Goal: Task Accomplishment & Management: Use online tool/utility

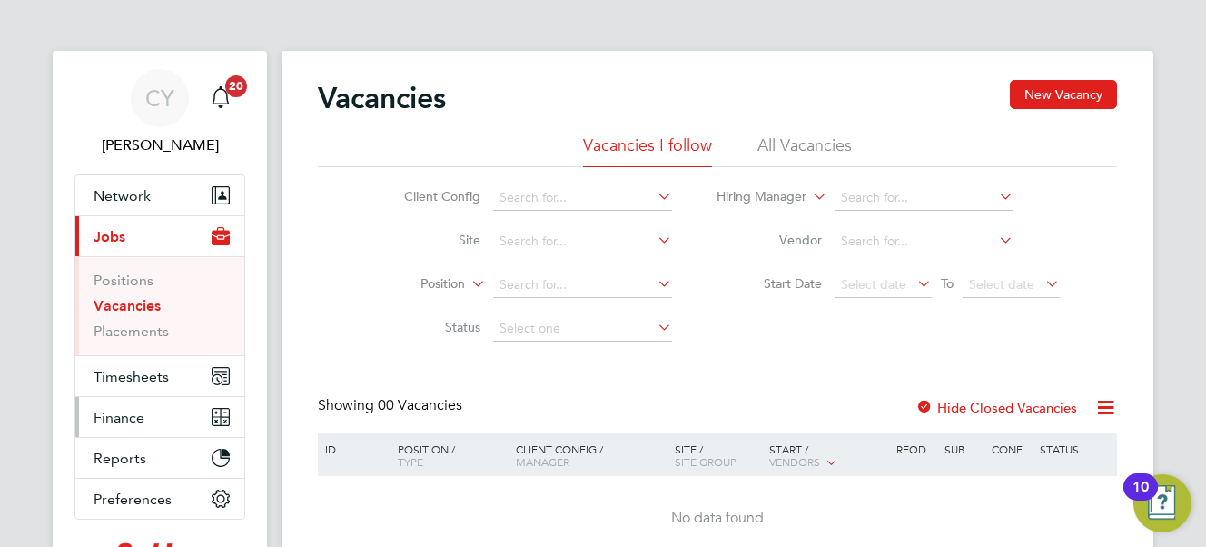
click at [131, 416] on span "Finance" at bounding box center [119, 417] width 51 height 17
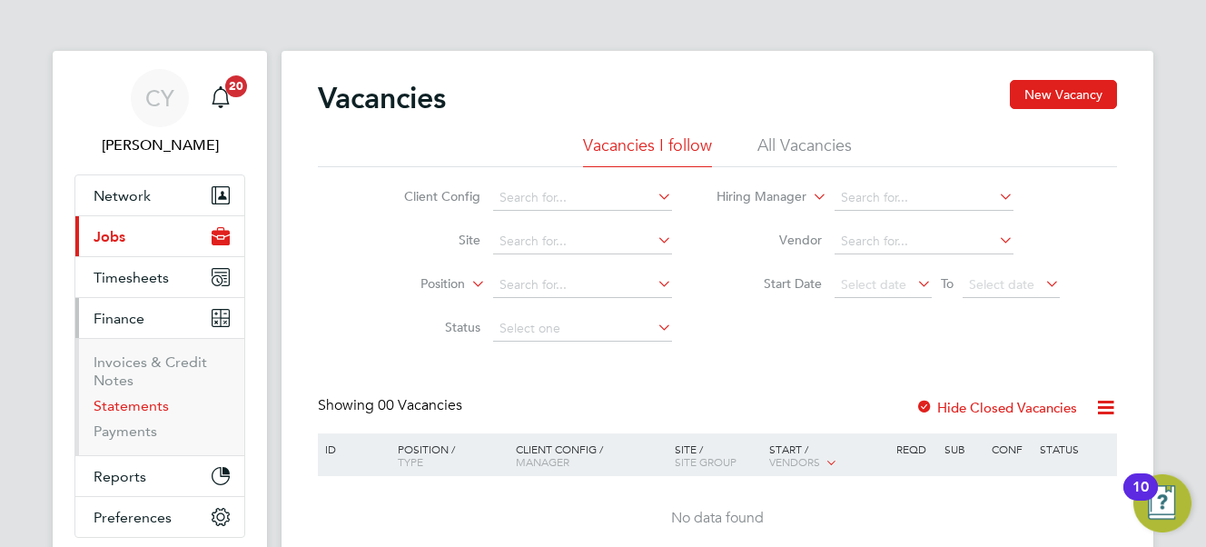
click at [123, 397] on link "Statements" at bounding box center [131, 405] width 75 height 17
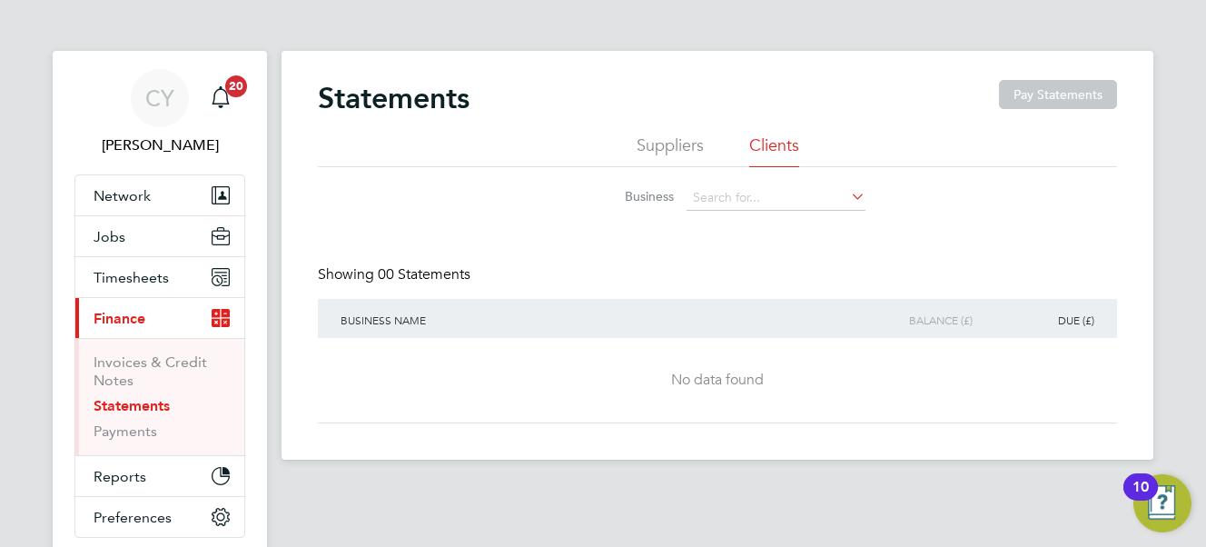
click at [668, 148] on li "Suppliers" at bounding box center [670, 150] width 67 height 33
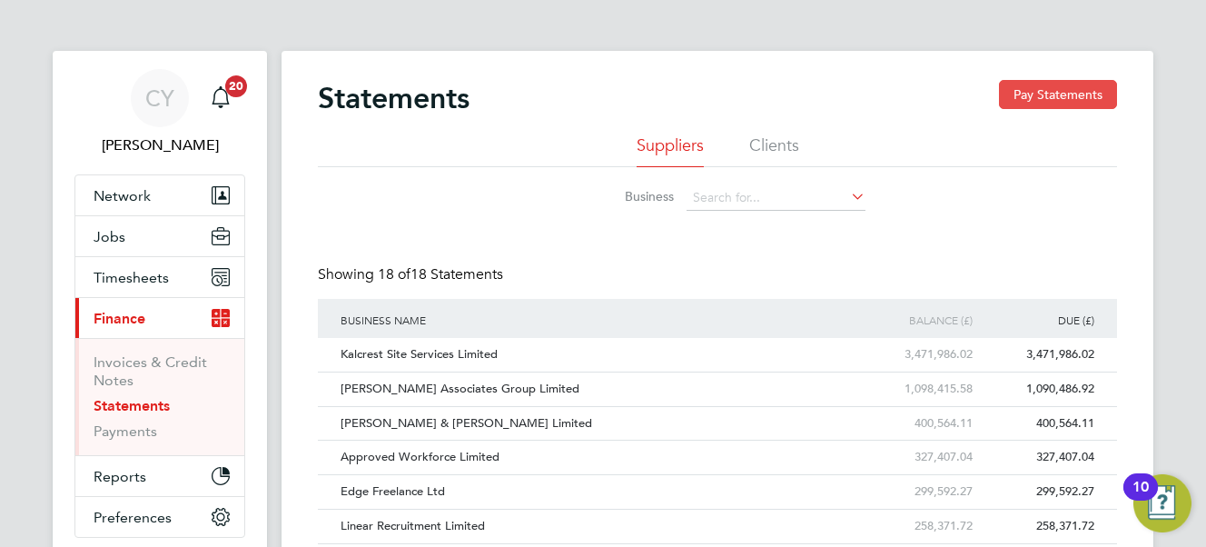
click at [1036, 96] on button "Pay Statements" at bounding box center [1058, 94] width 118 height 29
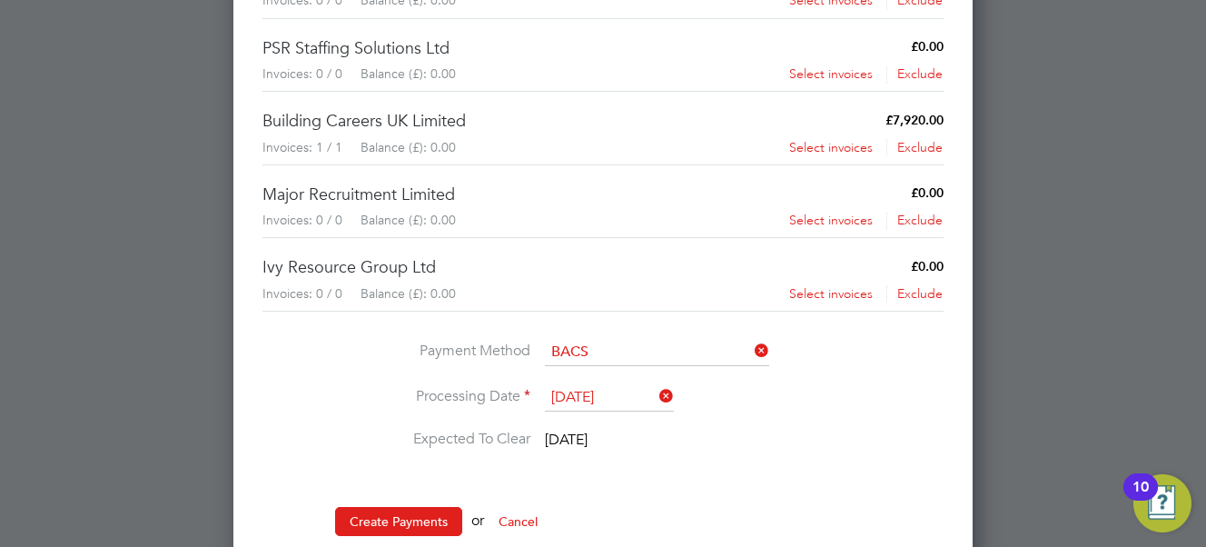
scroll to position [1259, 0]
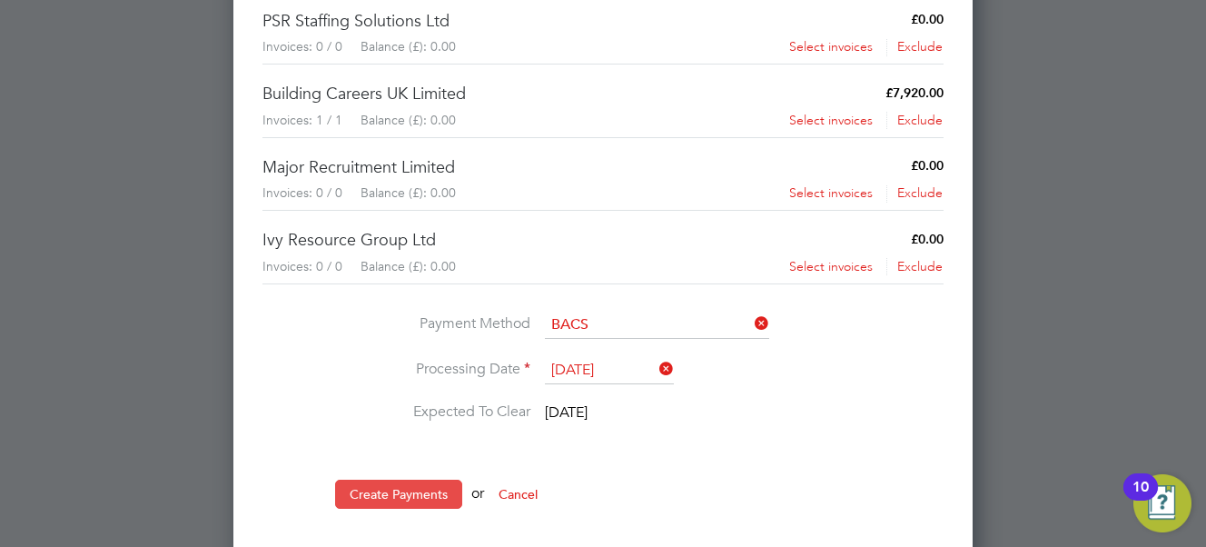
click at [412, 480] on button "Create Payments" at bounding box center [398, 494] width 127 height 29
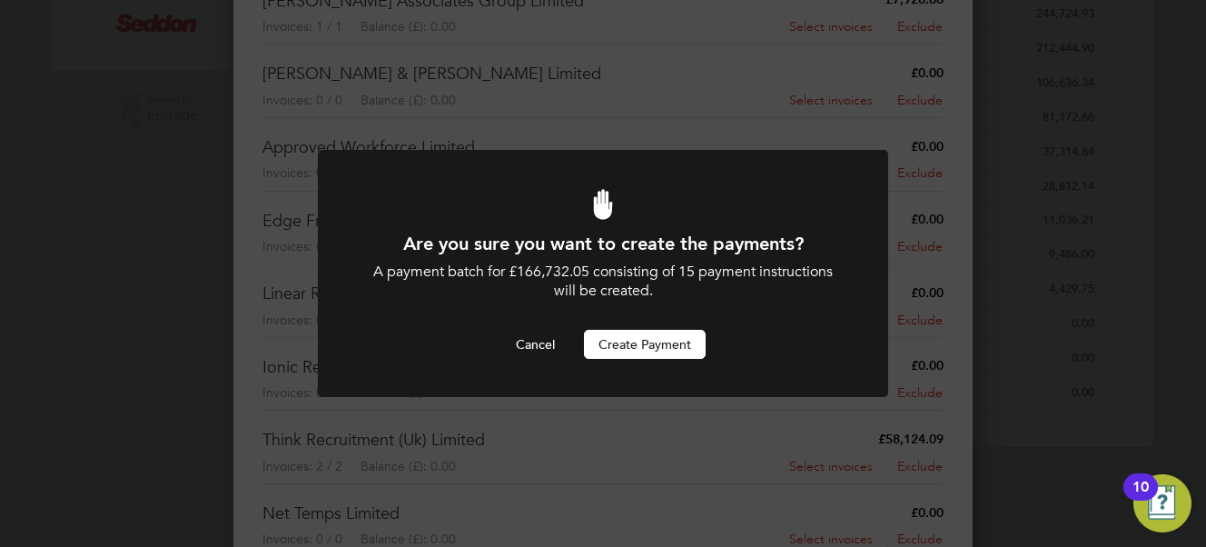
scroll to position [0, 0]
click at [621, 343] on button "Create Payment" at bounding box center [645, 344] width 122 height 29
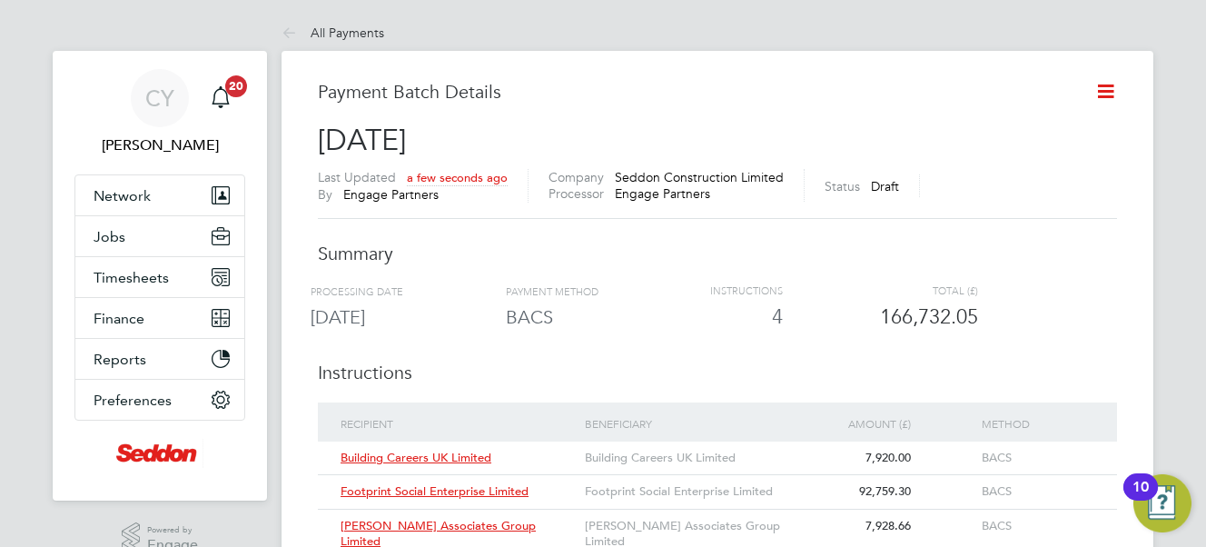
click at [1109, 89] on icon at bounding box center [1106, 91] width 23 height 23
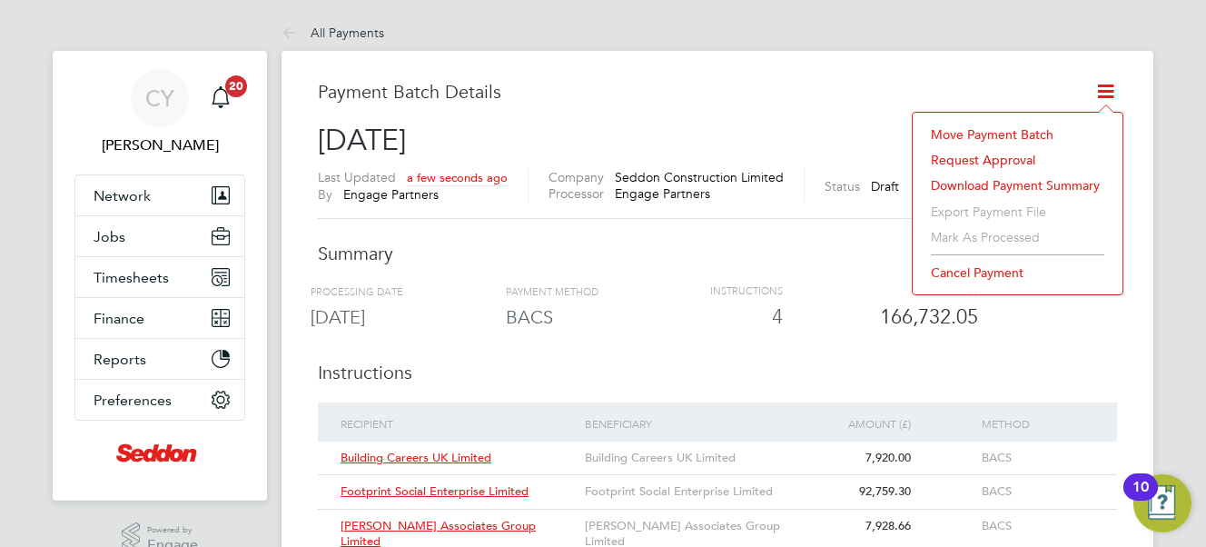
click at [1009, 154] on li "Request approval" at bounding box center [1018, 159] width 192 height 25
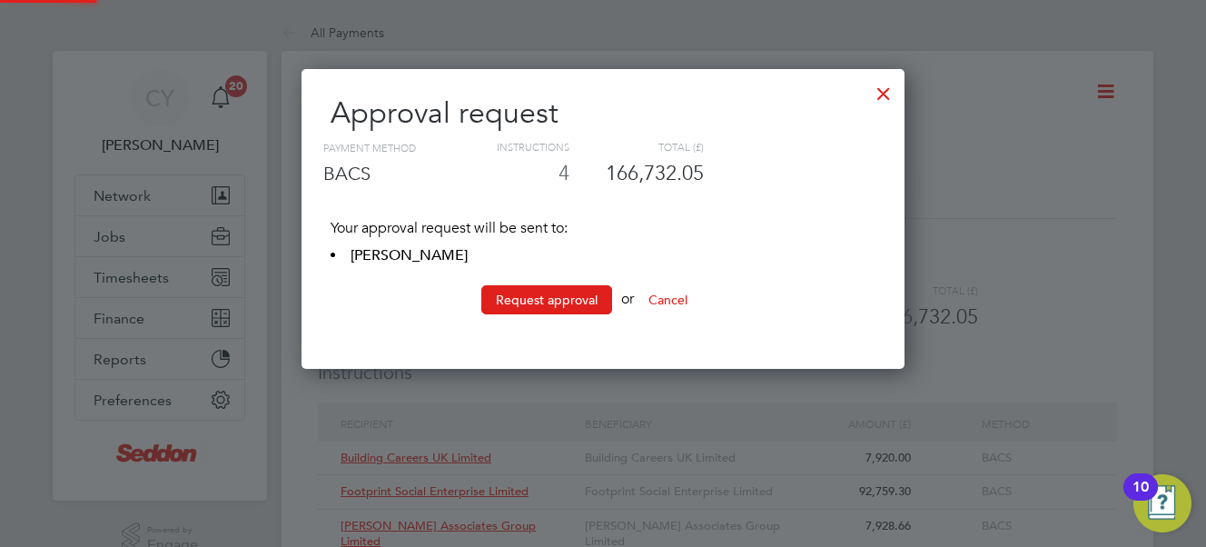
scroll to position [301, 604]
click at [533, 293] on button "Request approval" at bounding box center [546, 299] width 131 height 29
